Goal: Information Seeking & Learning: Learn about a topic

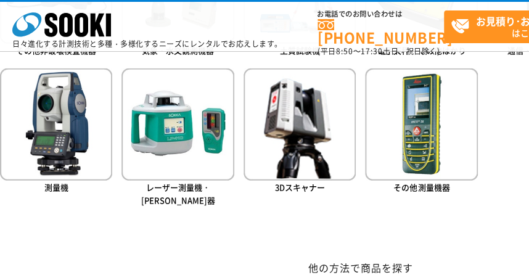
scroll to position [805, 0]
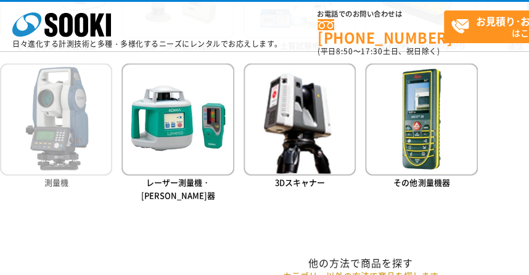
click at [68, 139] on img at bounding box center [56, 119] width 112 height 112
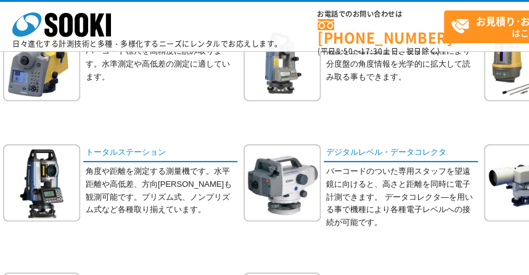
scroll to position [170, 0]
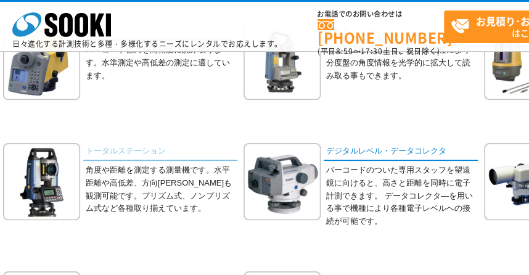
click at [121, 149] on link "トータルステーション" at bounding box center [160, 152] width 154 height 18
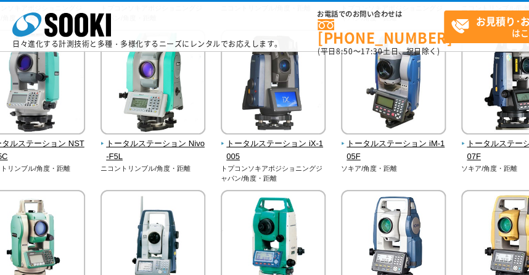
scroll to position [324, 0]
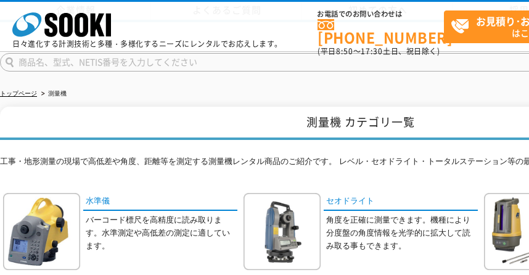
scroll to position [170, 0]
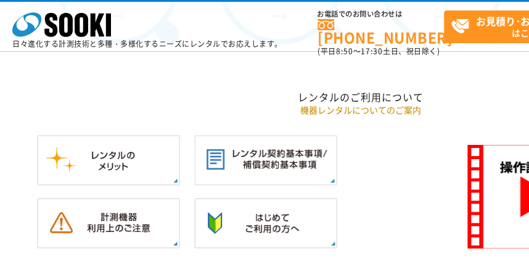
scroll to position [1184, 0]
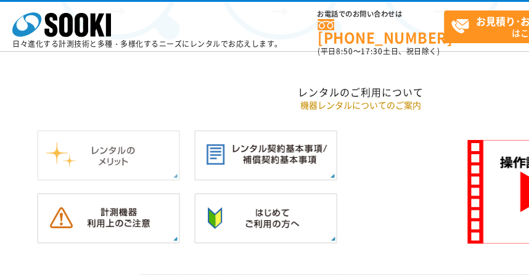
click at [128, 135] on img at bounding box center [108, 155] width 143 height 51
